Goal: Task Accomplishment & Management: Use online tool/utility

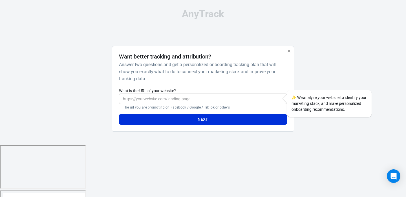
click at [140, 97] on input "What is the URL of your website?" at bounding box center [203, 98] width 168 height 10
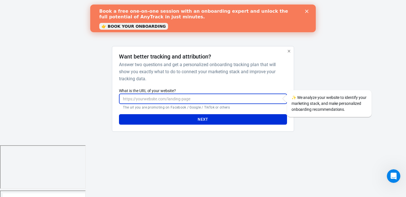
paste input "[URL][PERSON_NAME][DOMAIN_NAME]"
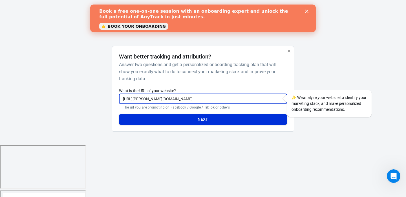
click at [197, 119] on button "Next" at bounding box center [203, 119] width 168 height 10
type input "[URL][PERSON_NAME][DOMAIN_NAME]"
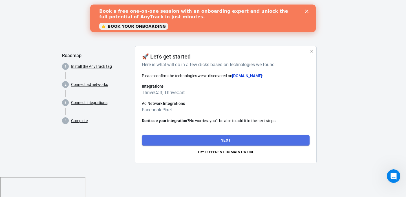
click at [200, 139] on button "Next" at bounding box center [226, 140] width 168 height 10
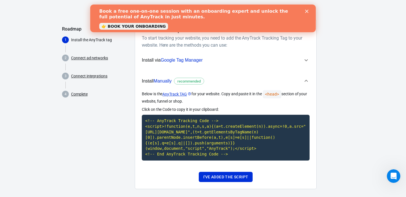
scroll to position [26, 0]
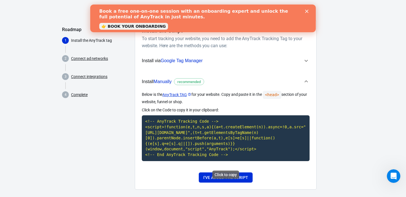
click at [205, 128] on code "<!-- AnyTrack Tracking Code --> <script>!function(e,t,n,s,a){(a=t.createElement…" at bounding box center [226, 137] width 168 height 45
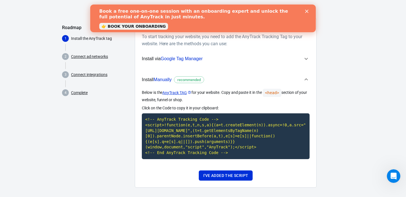
scroll to position [27, 0]
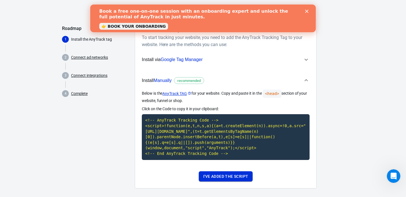
click at [228, 181] on button "I've added the script" at bounding box center [226, 176] width 54 height 10
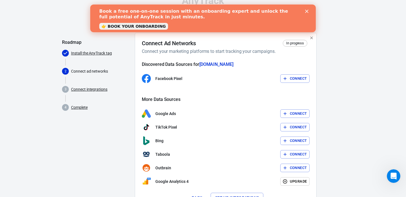
scroll to position [14, 0]
click at [287, 76] on button "Connect" at bounding box center [295, 78] width 30 height 9
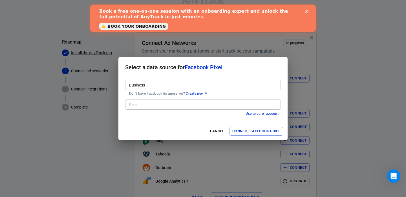
click at [144, 87] on div "Business Business Don't have Facebook Business yet? Create new" at bounding box center [203, 88] width 156 height 16
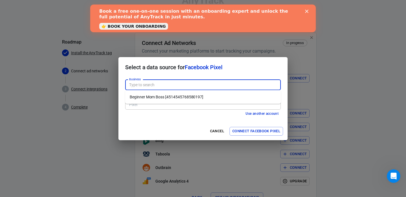
click at [146, 96] on li "Beginner Mom Boss [4514545768580197]" at bounding box center [203, 96] width 156 height 9
type input "Beginner Mom Boss [4514545768580197]"
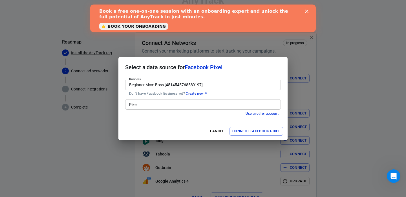
click at [149, 104] on input "Pixel" at bounding box center [202, 104] width 151 height 7
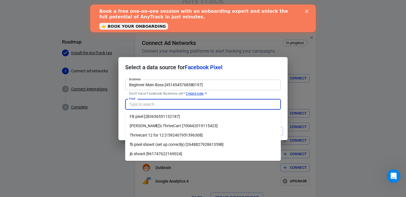
click at [156, 142] on li "fb pixel showit (set up correctly) [2648827928613598]" at bounding box center [203, 144] width 156 height 9
type input "fb pixel showit (set up correctly) [2648827928613598]"
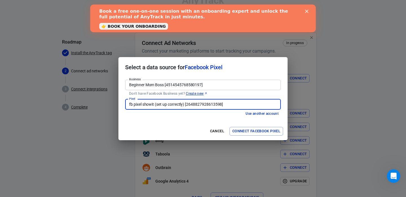
click at [244, 133] on button "Connect Facebook Pixel" at bounding box center [257, 131] width 54 height 9
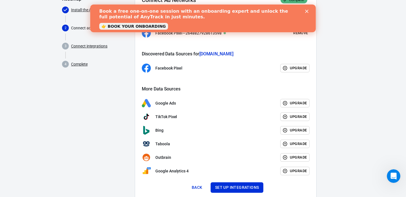
scroll to position [72, 0]
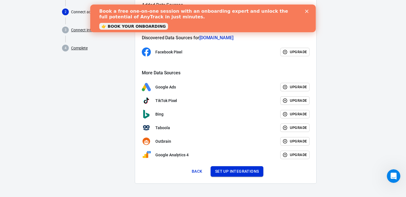
click at [239, 170] on button "Set up integrations" at bounding box center [237, 171] width 53 height 10
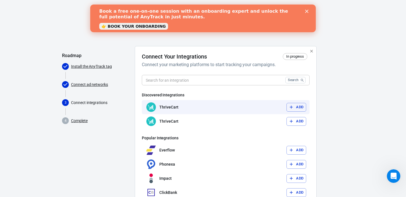
click at [298, 105] on button "Add" at bounding box center [297, 107] width 20 height 9
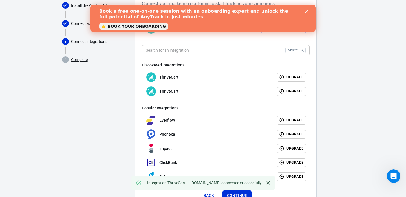
scroll to position [85, 0]
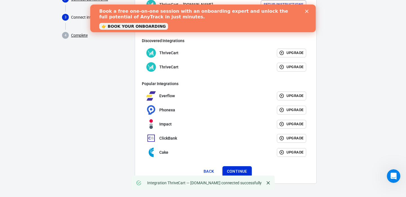
click at [229, 168] on button "Continue" at bounding box center [237, 171] width 29 height 10
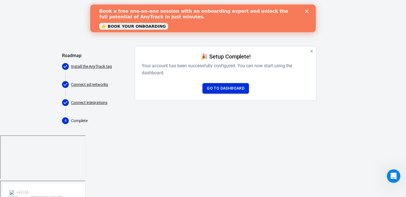
click at [231, 90] on link "Go to Dashboard" at bounding box center [226, 88] width 47 height 10
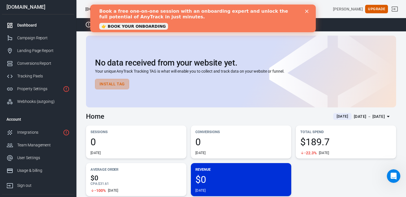
click at [115, 84] on button "Install Tag" at bounding box center [112, 84] width 34 height 10
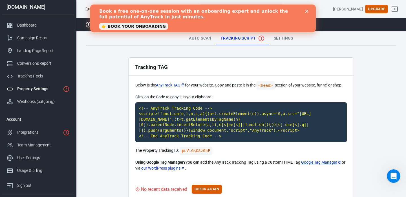
click at [219, 187] on button "Check Again" at bounding box center [207, 188] width 30 height 9
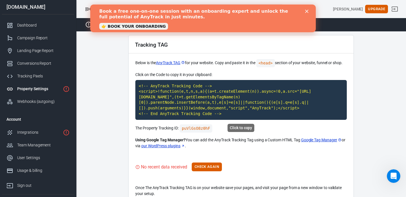
click at [216, 112] on code "<!-- AnyTrack Tracking Code --> <script>!function(e,t,n,s,a){(a=t.createElement…" at bounding box center [241, 100] width 212 height 40
click at [213, 162] on button "Check Again" at bounding box center [207, 166] width 30 height 9
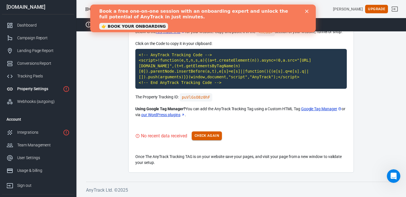
scroll to position [53, 0]
click at [43, 132] on div "Integrations" at bounding box center [38, 132] width 43 height 6
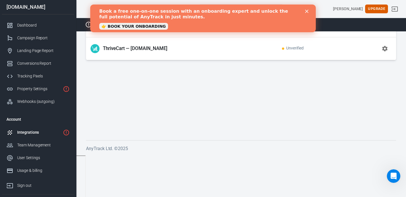
scroll to position [12, 0]
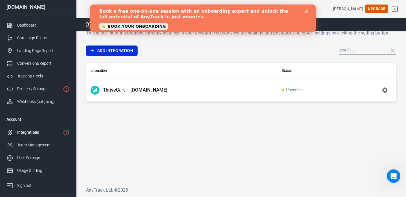
click at [287, 91] on span "Unverified" at bounding box center [293, 89] width 22 height 5
click at [385, 90] on icon "button" at bounding box center [385, 90] width 7 height 7
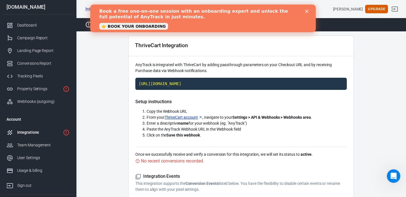
scroll to position [21, 0]
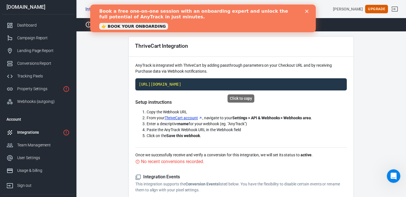
click at [291, 84] on code "[URL][DOMAIN_NAME]" at bounding box center [241, 84] width 212 height 12
click at [237, 123] on span "Enter a descriptive name for your webhook (eg. "AnyTrack")" at bounding box center [197, 123] width 100 height 5
copy span "AnyTrack"
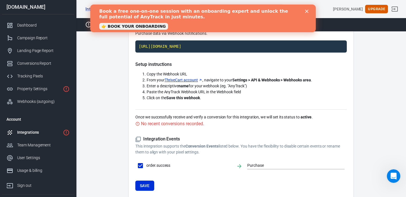
scroll to position [89, 0]
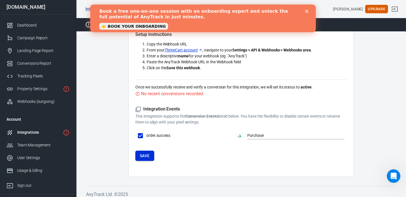
click at [143, 158] on button "Save" at bounding box center [144, 155] width 19 height 10
click at [38, 88] on div "Property Settings" at bounding box center [38, 89] width 43 height 6
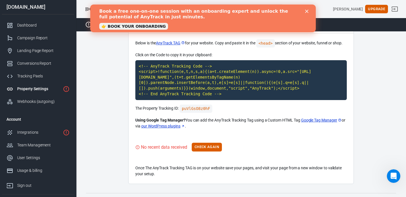
scroll to position [41, 0]
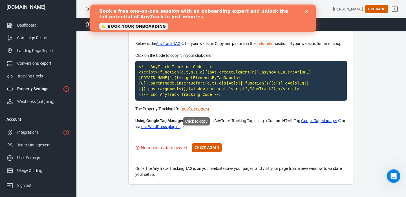
click at [200, 109] on code "puVlGsO8z0hF" at bounding box center [196, 109] width 33 height 8
click at [208, 148] on button "Check Again" at bounding box center [207, 147] width 30 height 9
click at [145, 27] on link "👉 BOOK YOUR ONBOARDING" at bounding box center [133, 26] width 69 height 7
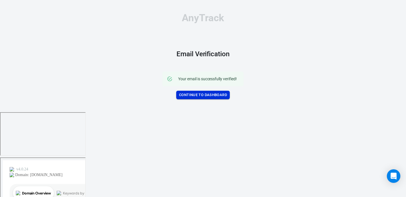
click at [207, 92] on link "Continue to Dashboard" at bounding box center [203, 95] width 54 height 9
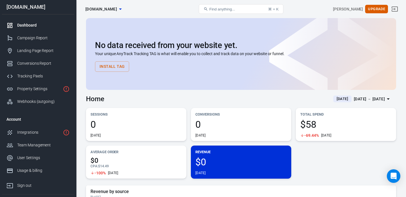
click at [117, 6] on span "[DOMAIN_NAME]" at bounding box center [101, 9] width 32 height 7
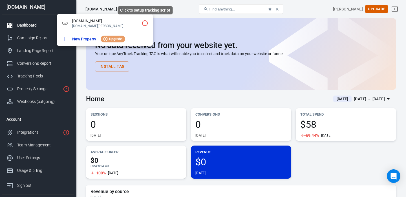
click at [146, 23] on icon "Click to setup tracking script" at bounding box center [145, 23] width 7 height 7
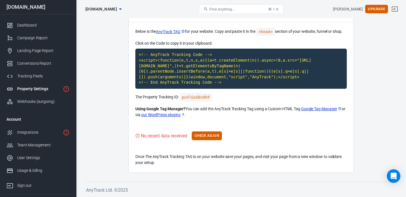
scroll to position [36, 0]
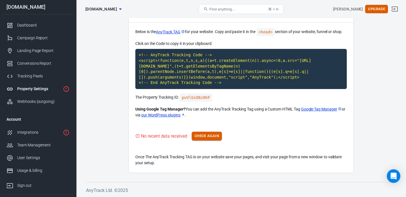
click at [196, 135] on button "Check Again" at bounding box center [207, 135] width 30 height 9
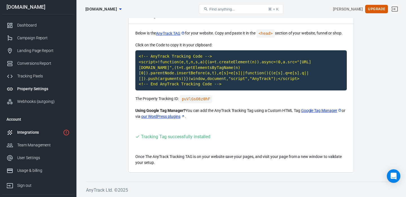
click at [43, 129] on div "Integrations" at bounding box center [38, 132] width 43 height 6
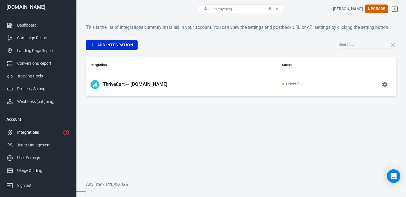
click at [388, 83] on icon "button" at bounding box center [385, 84] width 7 height 7
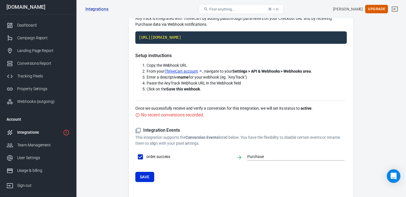
scroll to position [48, 0]
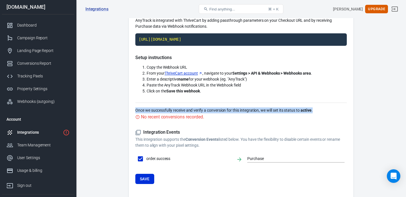
drag, startPoint x: 136, startPoint y: 109, endPoint x: 323, endPoint y: 109, distance: 186.7
click at [323, 109] on p "Once we successfully receive and verify a conversion for this integration, we w…" at bounding box center [241, 110] width 212 height 6
copy p "Once we successfully receive and verify a conversion for this integration, we w…"
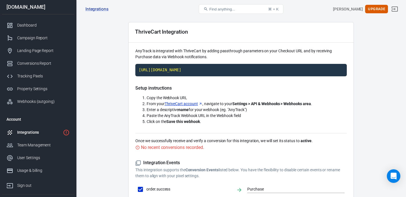
scroll to position [0, 0]
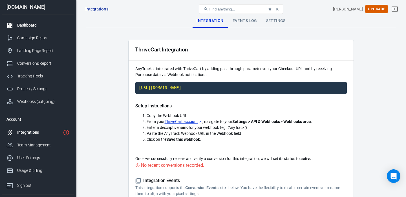
click at [23, 23] on div "Dashboard" at bounding box center [43, 25] width 52 height 6
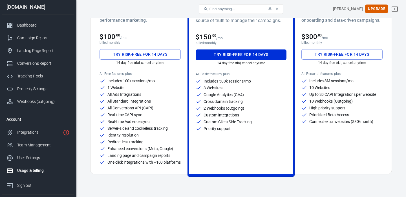
scroll to position [60, 0]
click at [173, 124] on div "Includes 100k sessions/mo 1 Website All Ads Integrations All Standard Integrati…" at bounding box center [140, 121] width 81 height 87
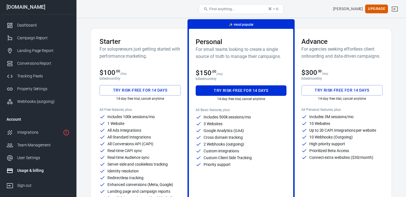
scroll to position [24, 0]
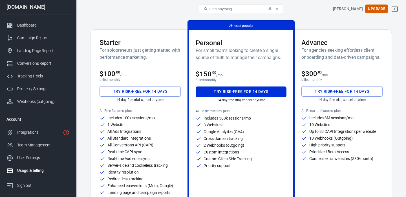
click at [157, 91] on button "Try risk-free for 14 days" at bounding box center [140, 91] width 81 height 10
